Goal: Check status: Check status

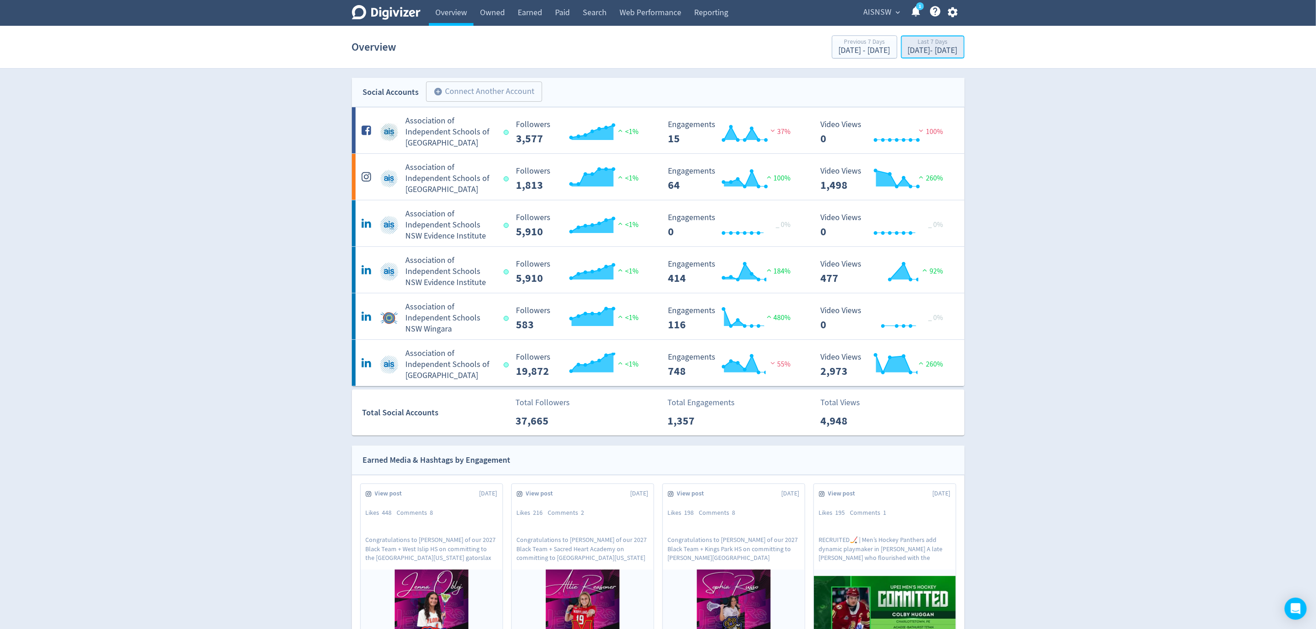
click at [923, 55] on div "[DATE] - [DATE]" at bounding box center [933, 51] width 50 height 8
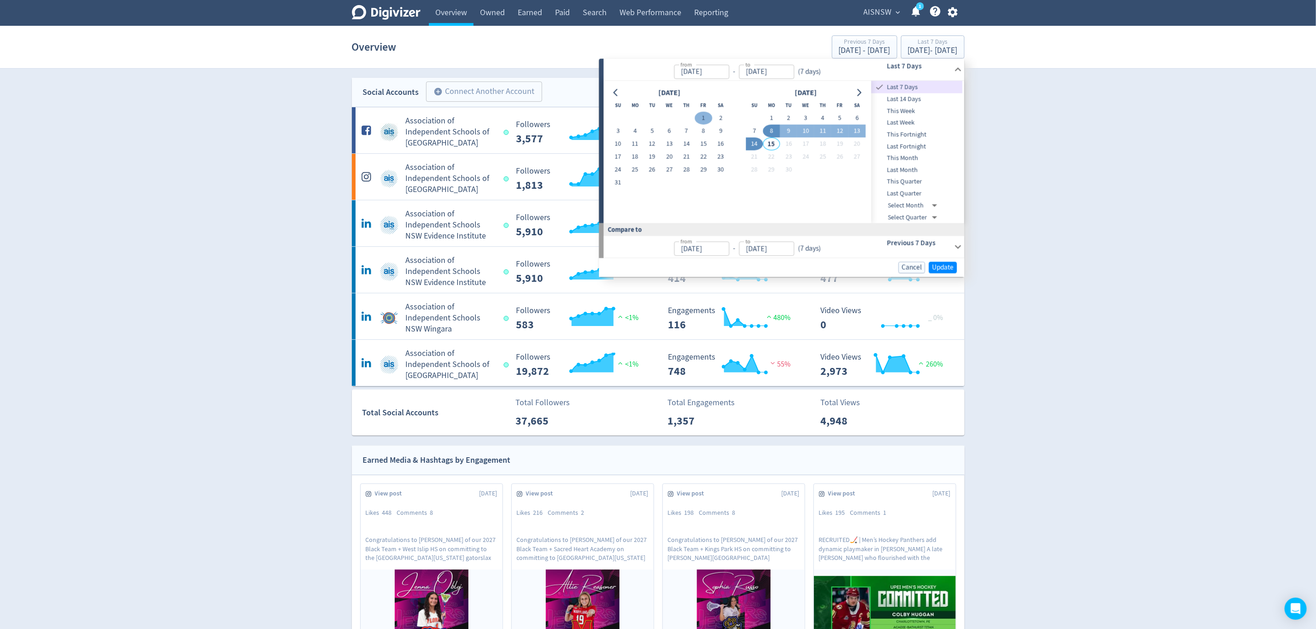
click at [701, 117] on button "1" at bounding box center [703, 118] width 17 height 13
type input "[DATE]"
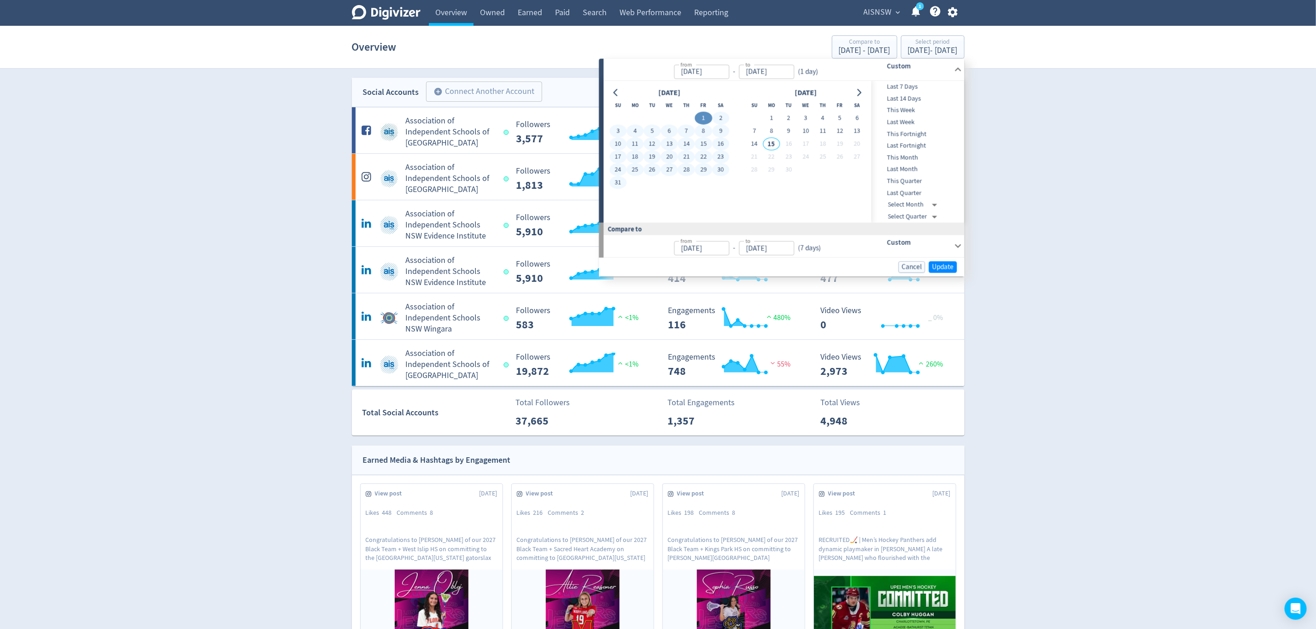
click at [624, 180] on button "31" at bounding box center [618, 182] width 17 height 13
type input "[DATE]"
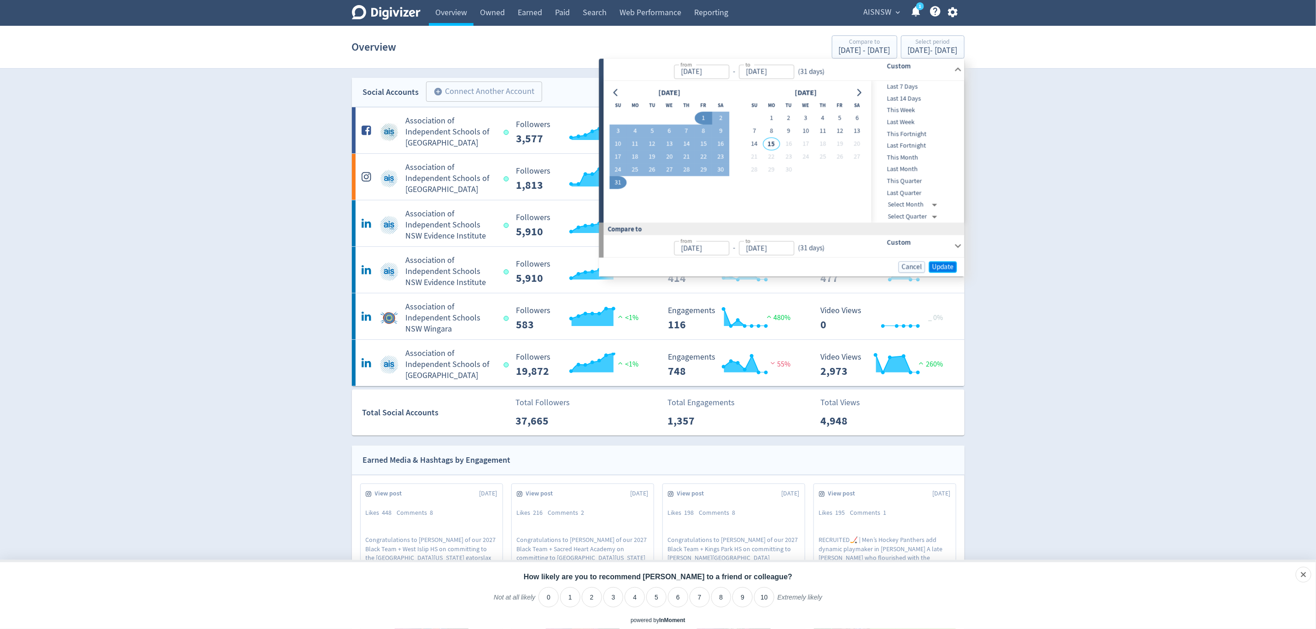
click at [944, 268] on span "Update" at bounding box center [943, 267] width 22 height 7
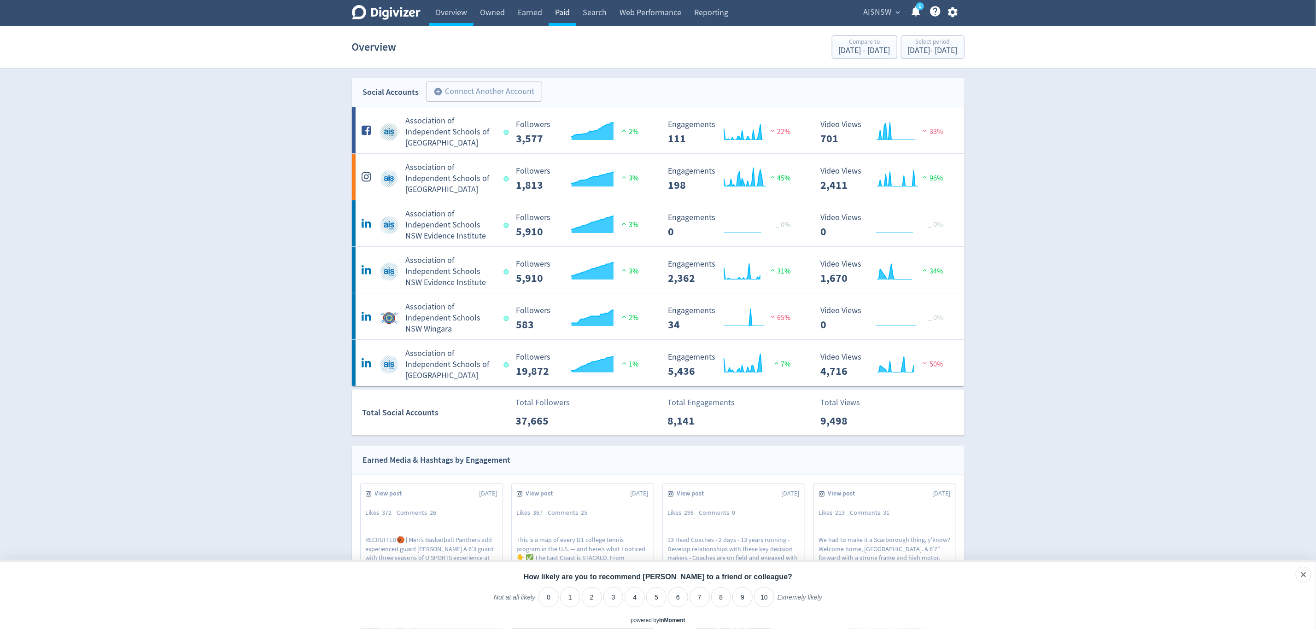
click at [563, 12] on link "Paid" at bounding box center [563, 13] width 28 height 26
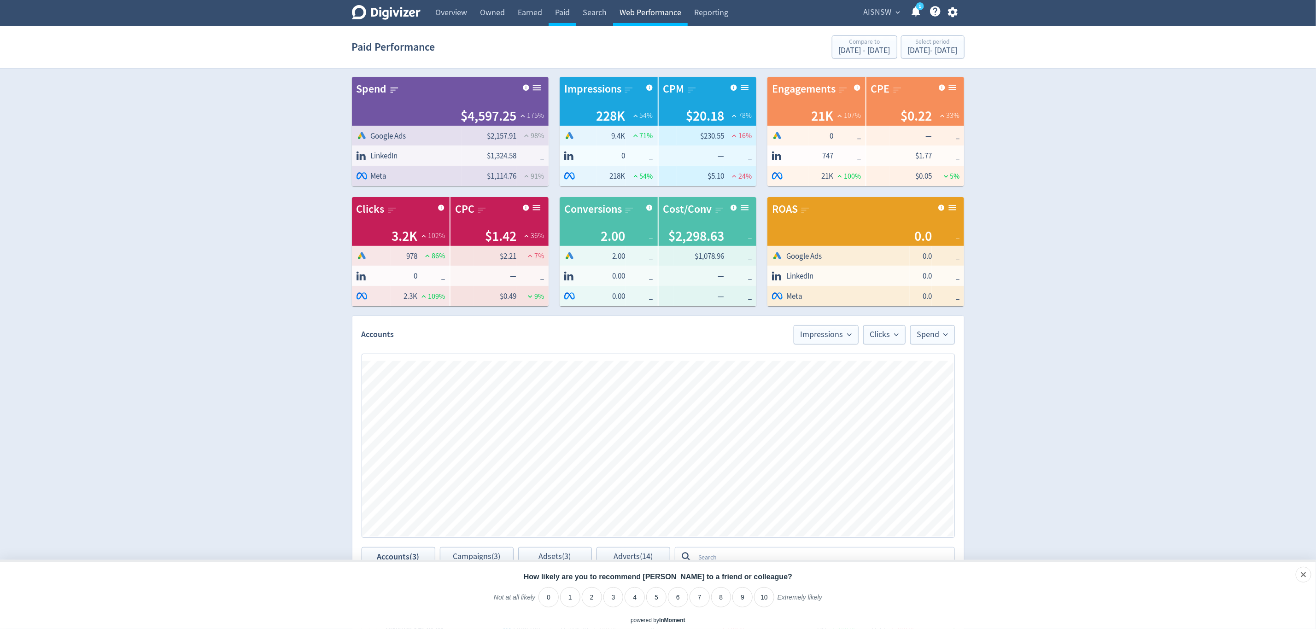
click at [643, 11] on link "Web Performance" at bounding box center [650, 13] width 75 height 26
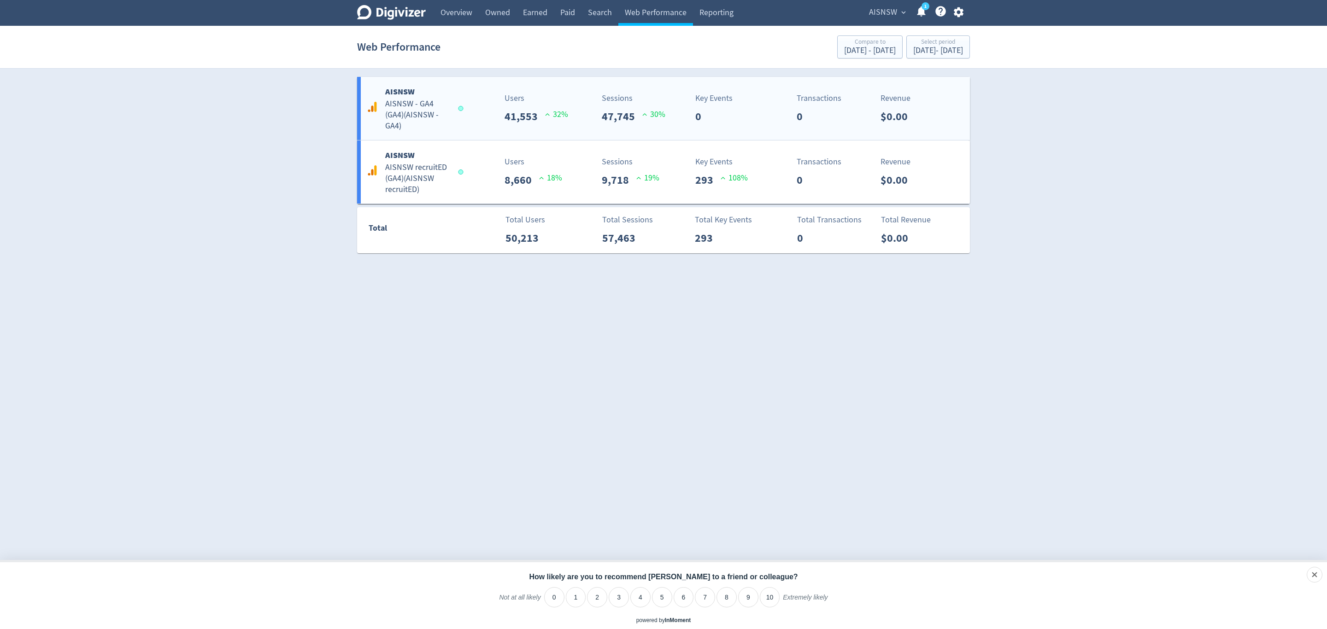
click at [439, 112] on h5 "AISNSW - GA4 (GA4) ( AISNSW - GA4 )" at bounding box center [417, 115] width 64 height 33
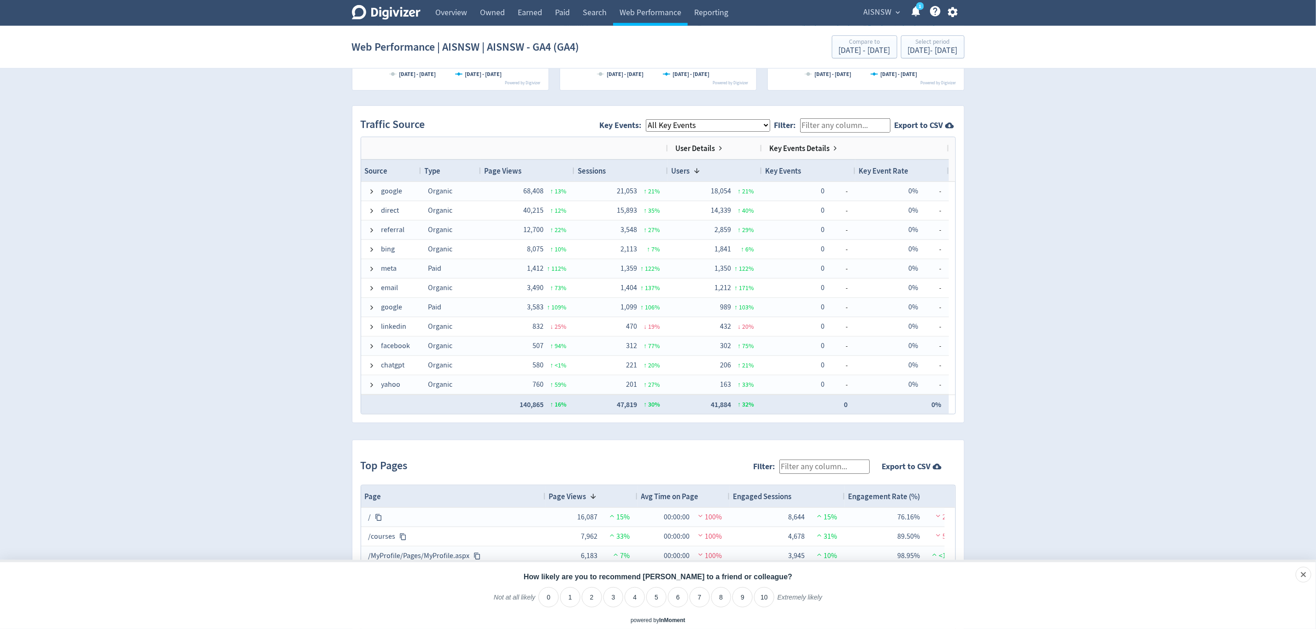
scroll to position [576, 0]
